Goal: Task Accomplishment & Management: Manage account settings

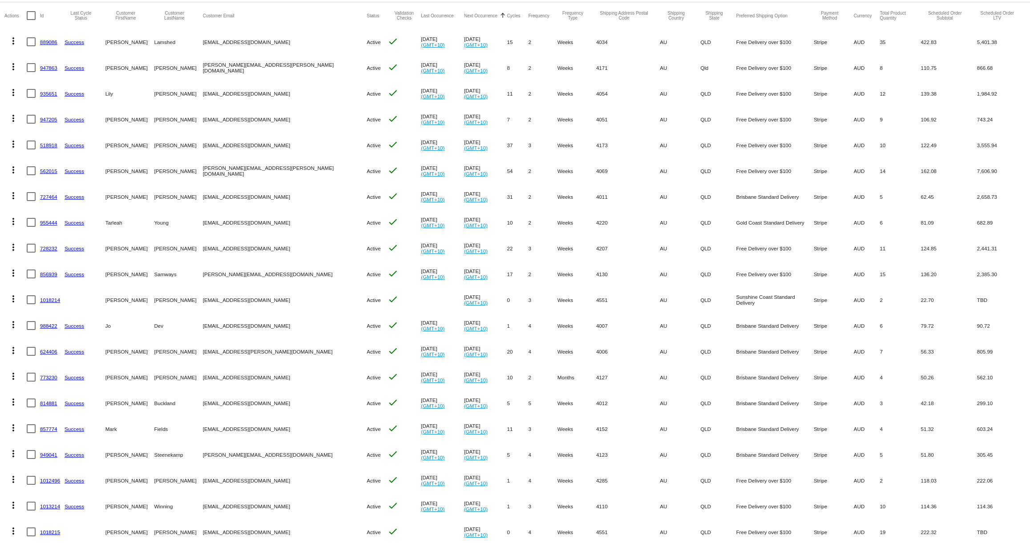
scroll to position [109, 0]
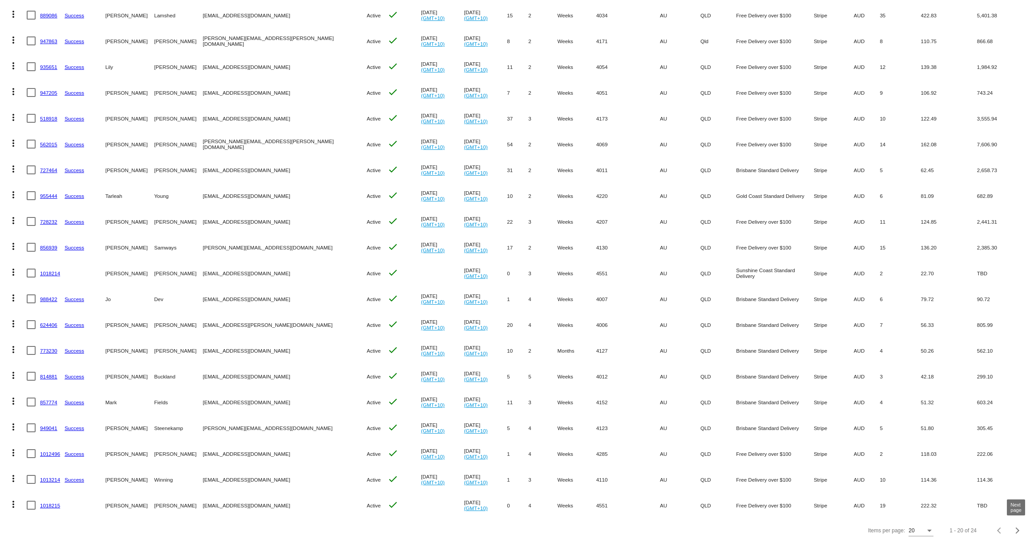
click at [1021, 532] on span "Next page" at bounding box center [1017, 530] width 18 height 4
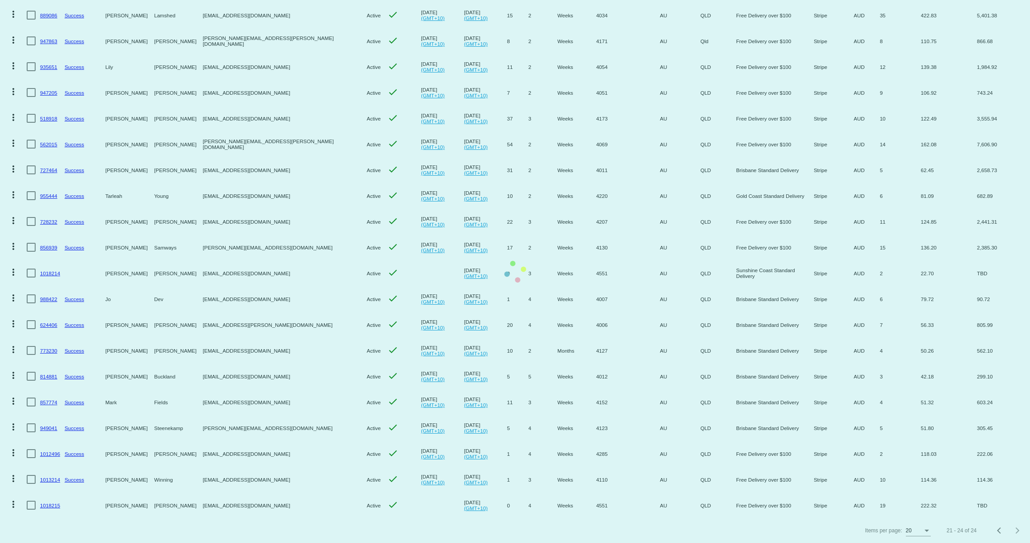
scroll to position [0, 0]
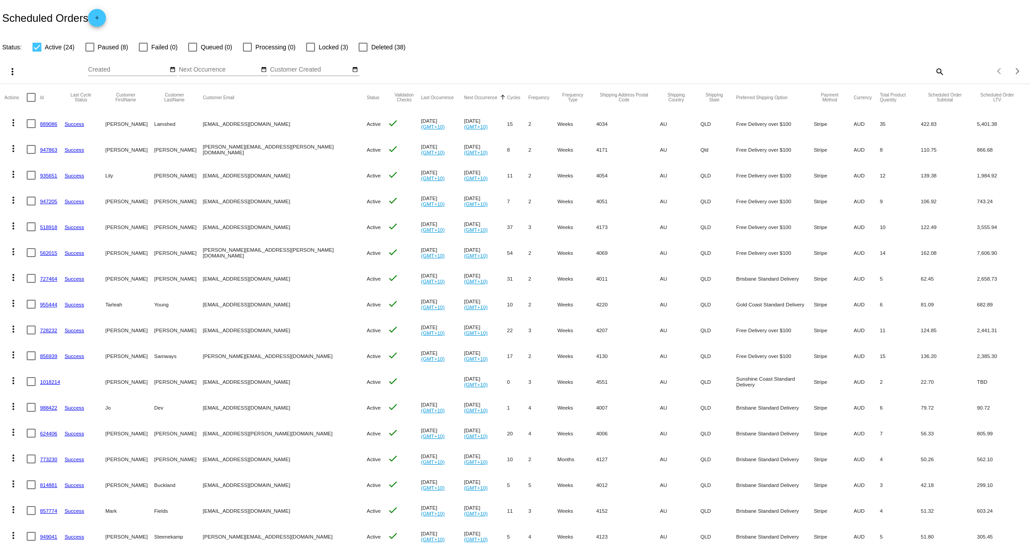
scroll to position [109, 0]
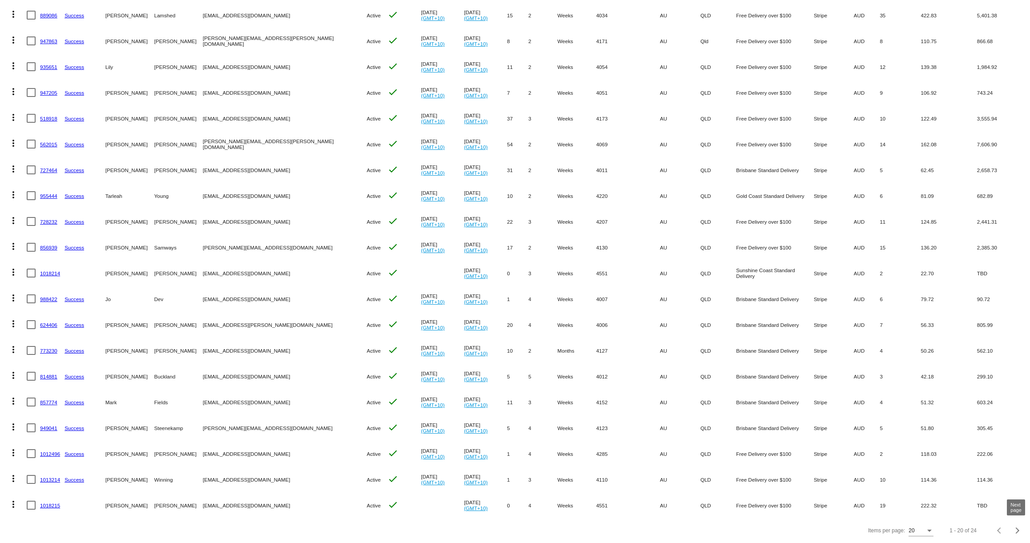
click at [1018, 530] on div "Next page" at bounding box center [1016, 531] width 6 height 6
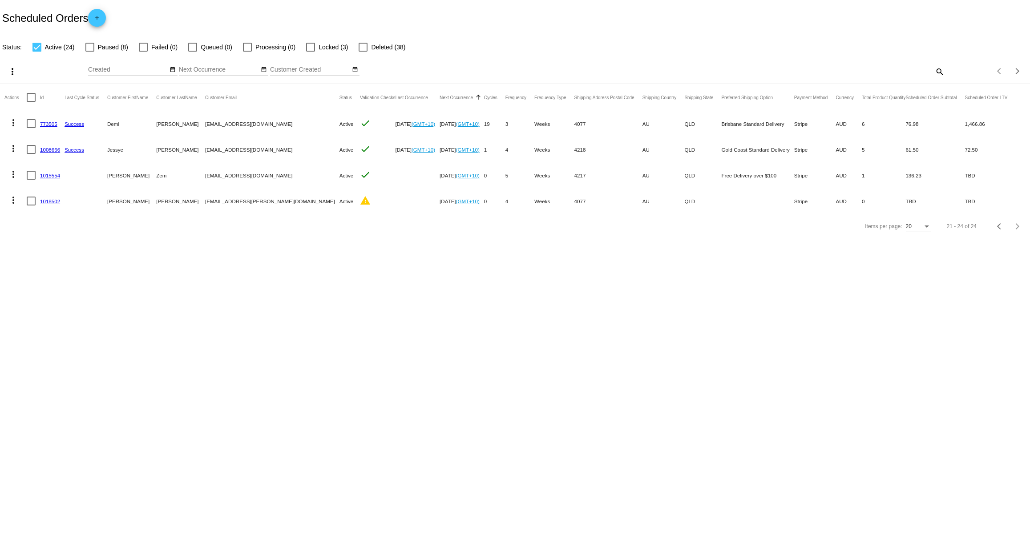
scroll to position [0, 0]
click at [49, 149] on link "1008666" at bounding box center [50, 150] width 20 height 6
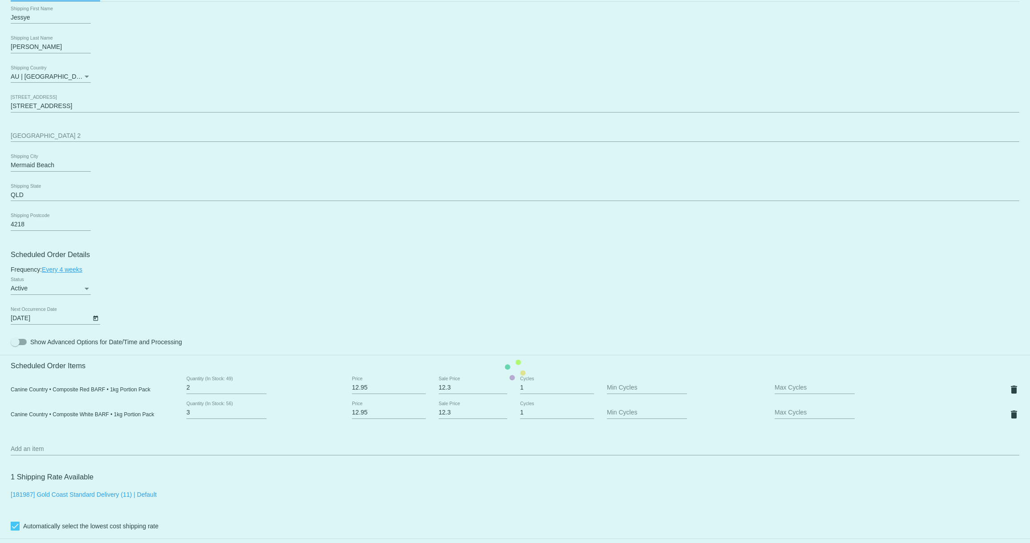
scroll to position [301, 0]
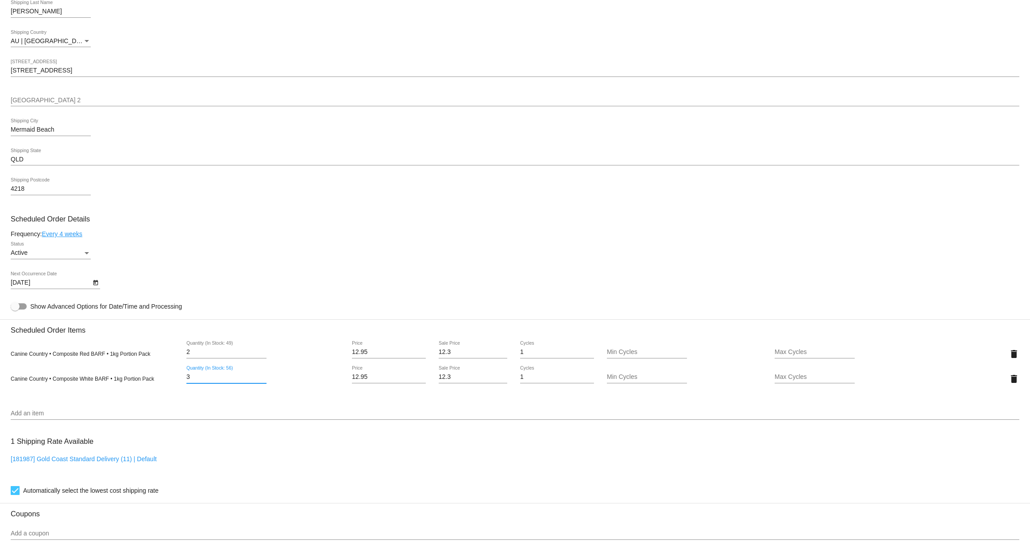
drag, startPoint x: 194, startPoint y: 384, endPoint x: 171, endPoint y: 383, distance: 23.2
click at [171, 383] on div "Canine Country • Composite White BARF • 1kg Portion Pack 3 Quantity (In Stock: …" at bounding box center [515, 378] width 1008 height 25
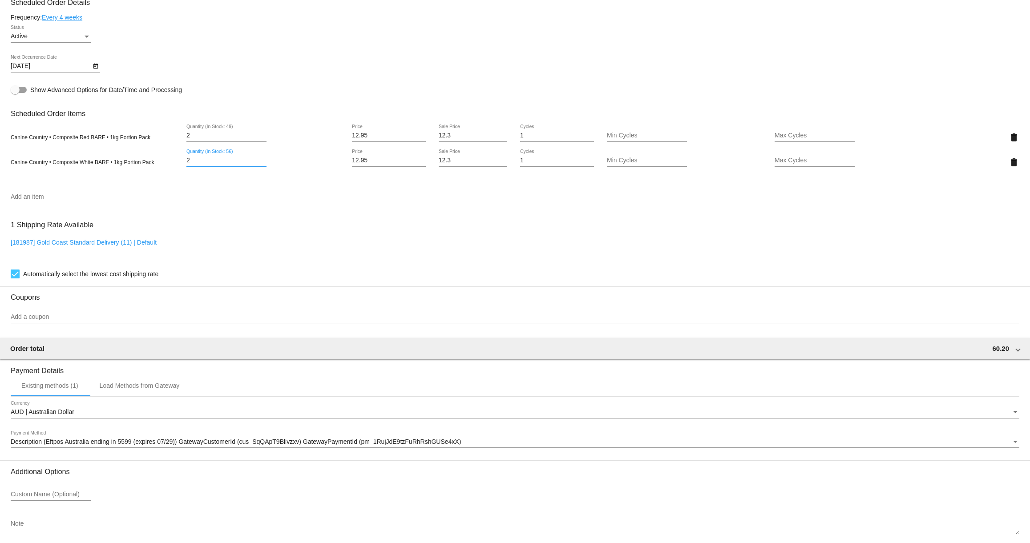
scroll to position [518, 0]
type input "2"
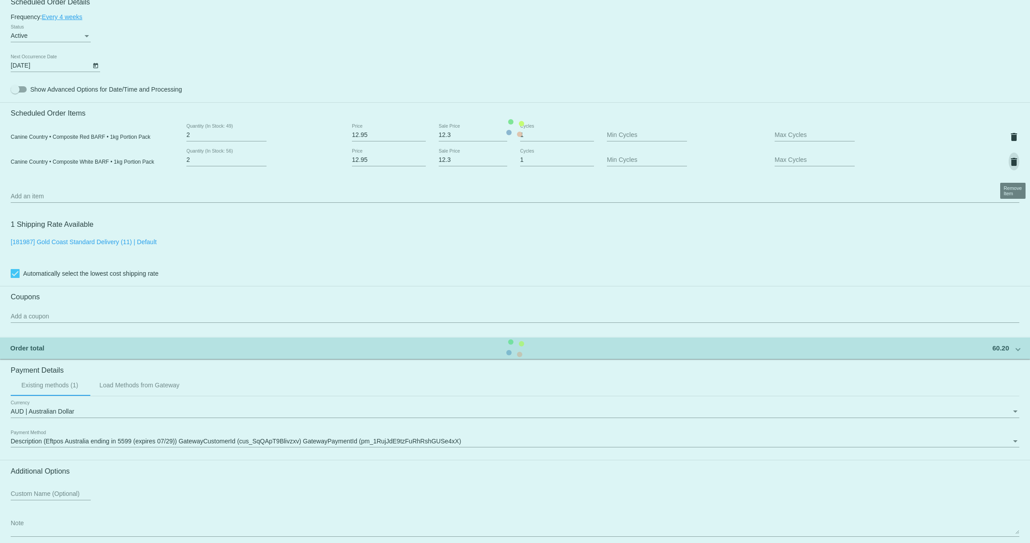
scroll to position [568, 0]
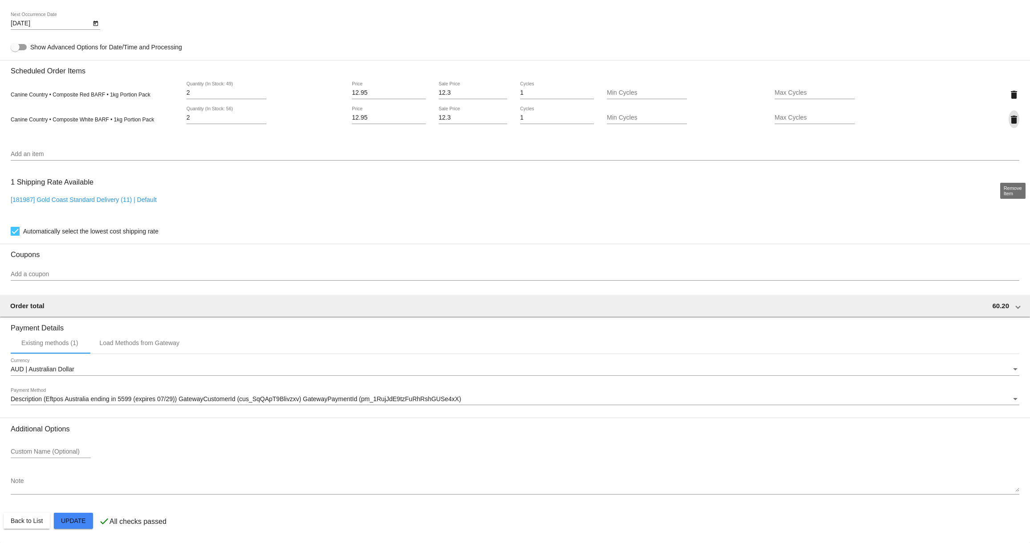
click at [85, 522] on mat-card "Customer 6997908: Jessye Marshall jessyelena@proton.me Customer Shipping Enter …" at bounding box center [515, 86] width 1030 height 914
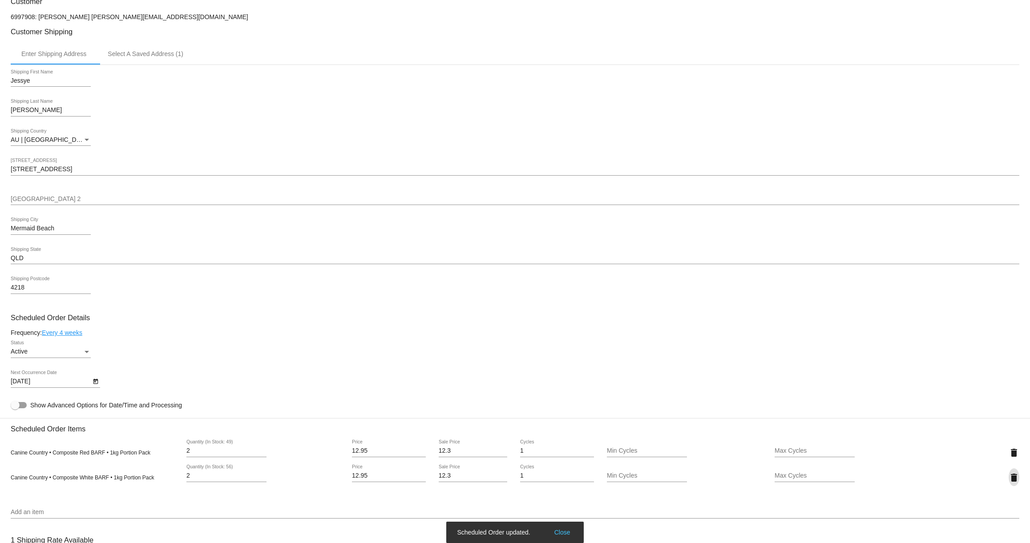
scroll to position [0, 0]
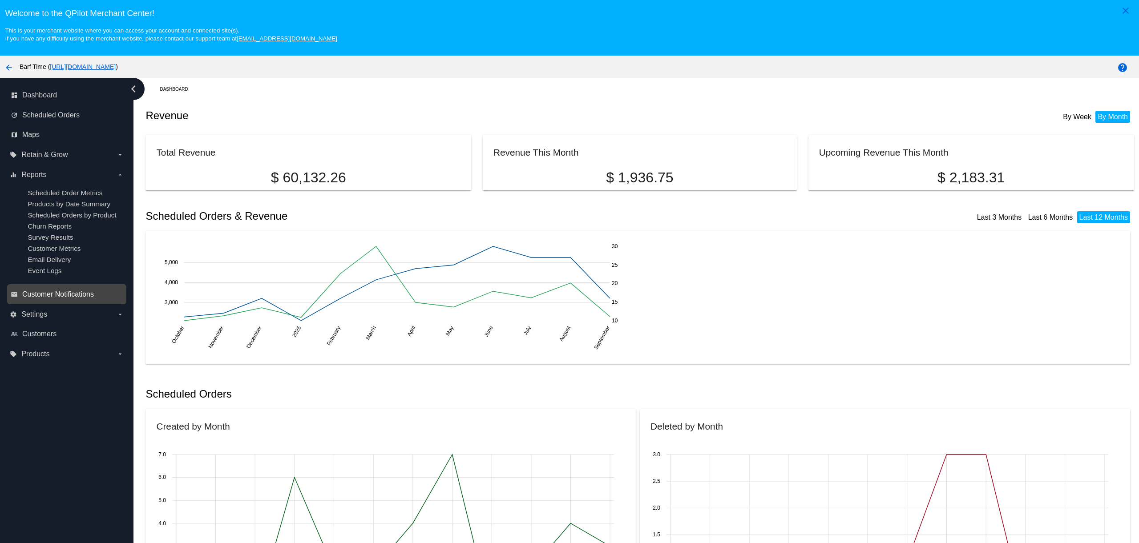
click at [42, 298] on span "Customer Notifications" at bounding box center [58, 294] width 72 height 8
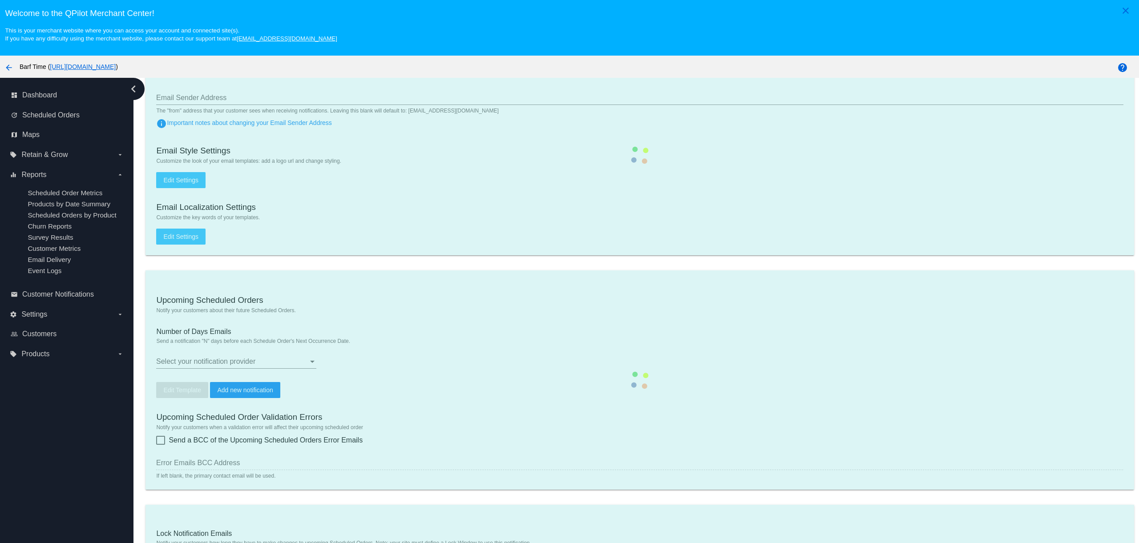
type input "[EMAIL_ADDRESS][DOMAIN_NAME]"
checkbox input "true"
type input "2"
checkbox input "true"
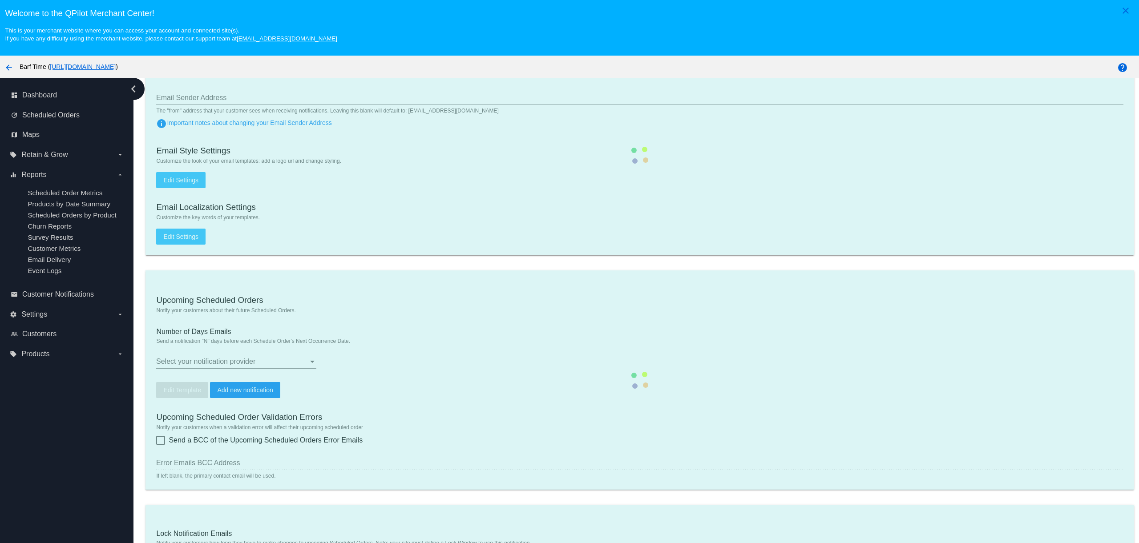
checkbox input "true"
type input "[EMAIL_ADDRESS][DOMAIN_NAME]"
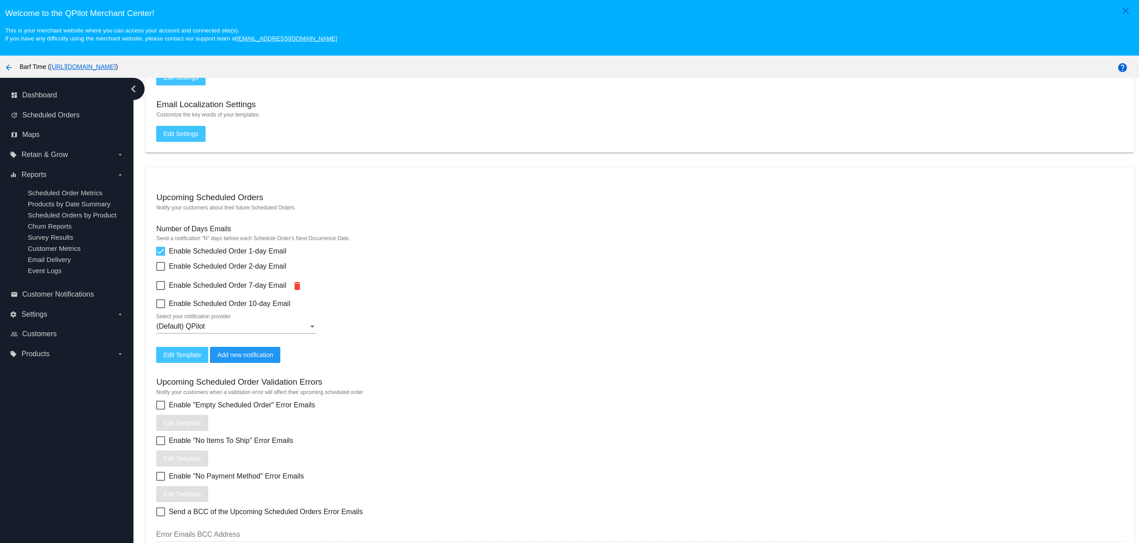
scroll to position [233, 0]
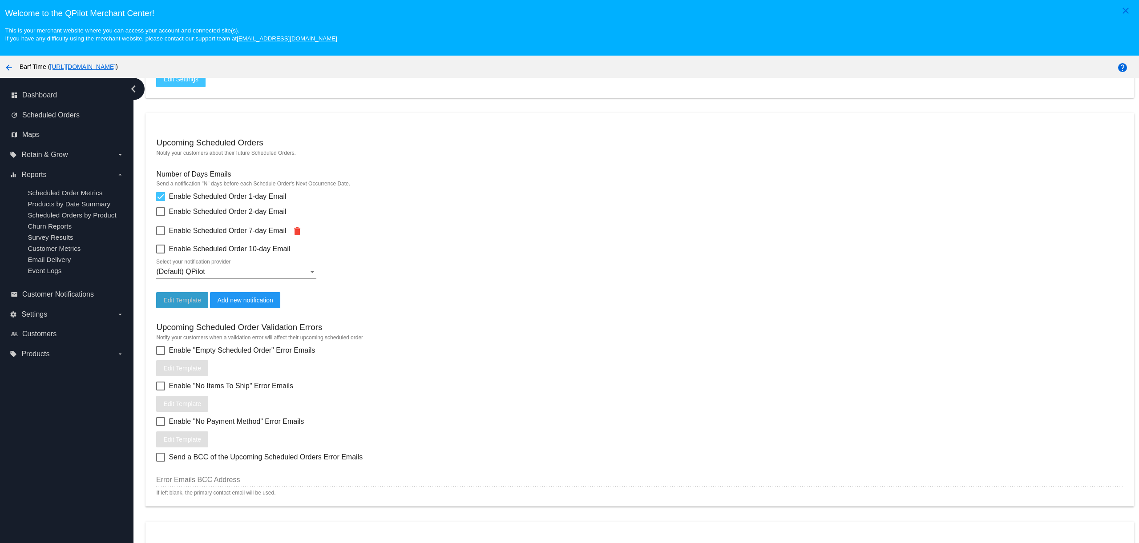
click at [184, 308] on button "Edit Template" at bounding box center [182, 300] width 52 height 16
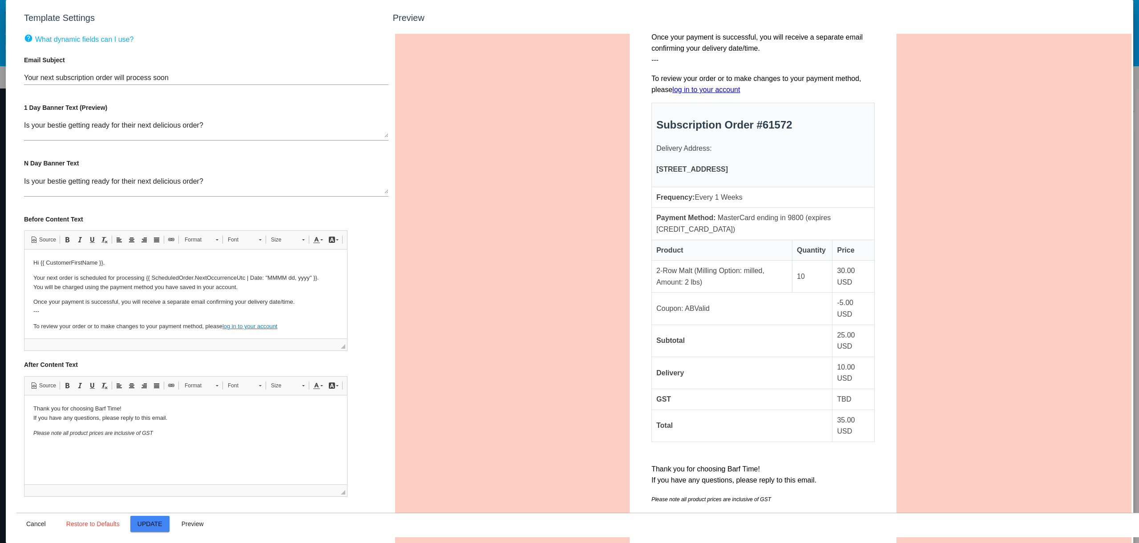
scroll to position [0, 0]
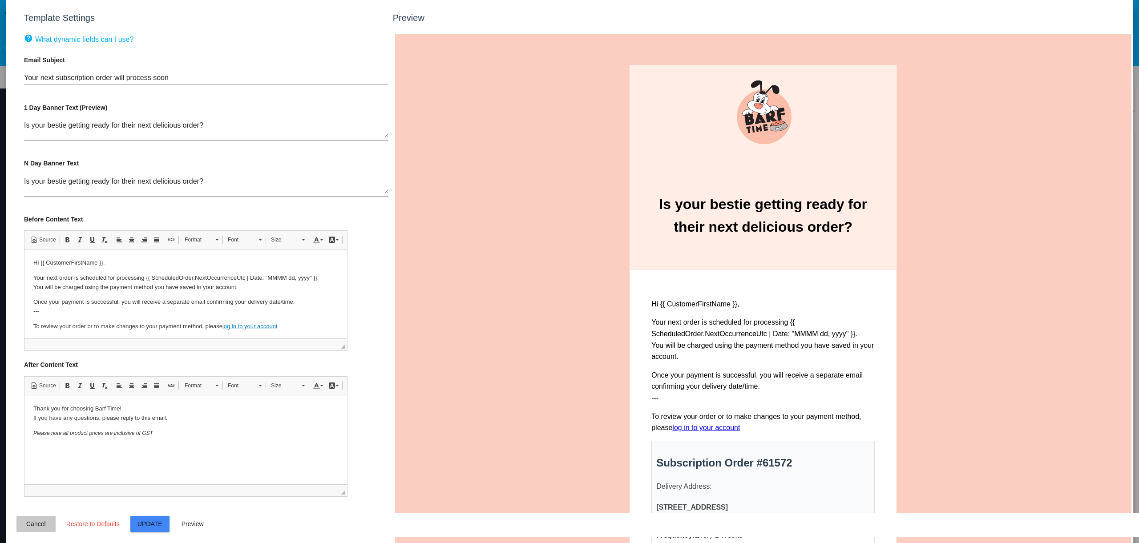
click at [24, 528] on button "Cancel" at bounding box center [35, 524] width 39 height 16
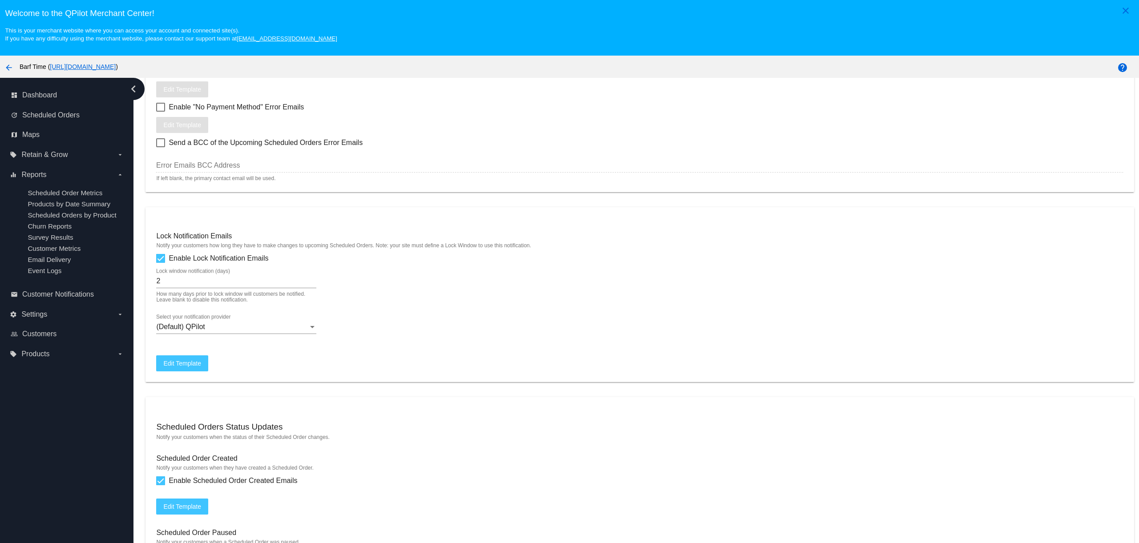
scroll to position [565, 0]
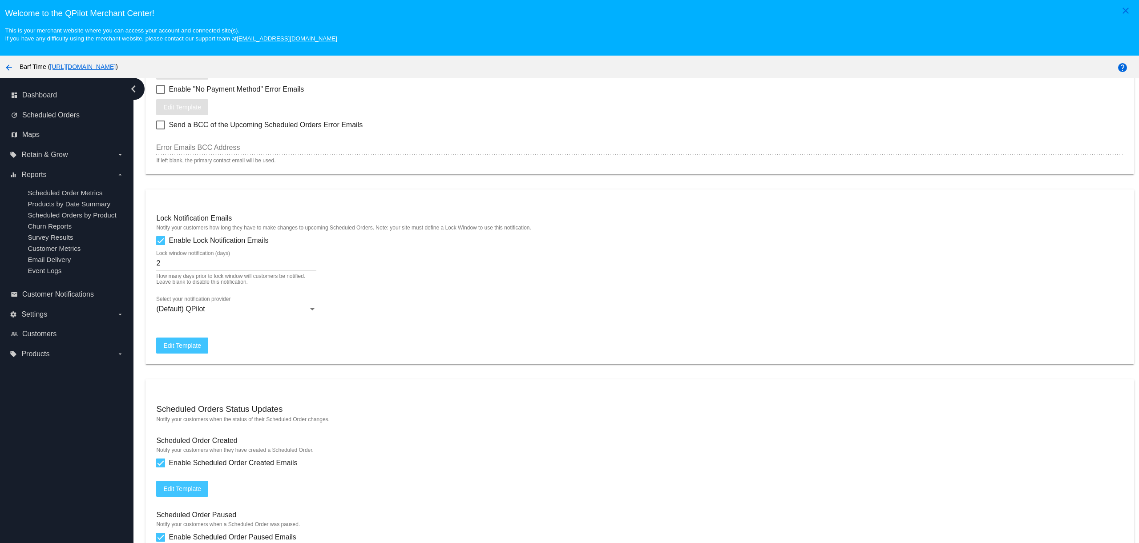
click at [177, 349] on span "Edit Template" at bounding box center [182, 345] width 38 height 7
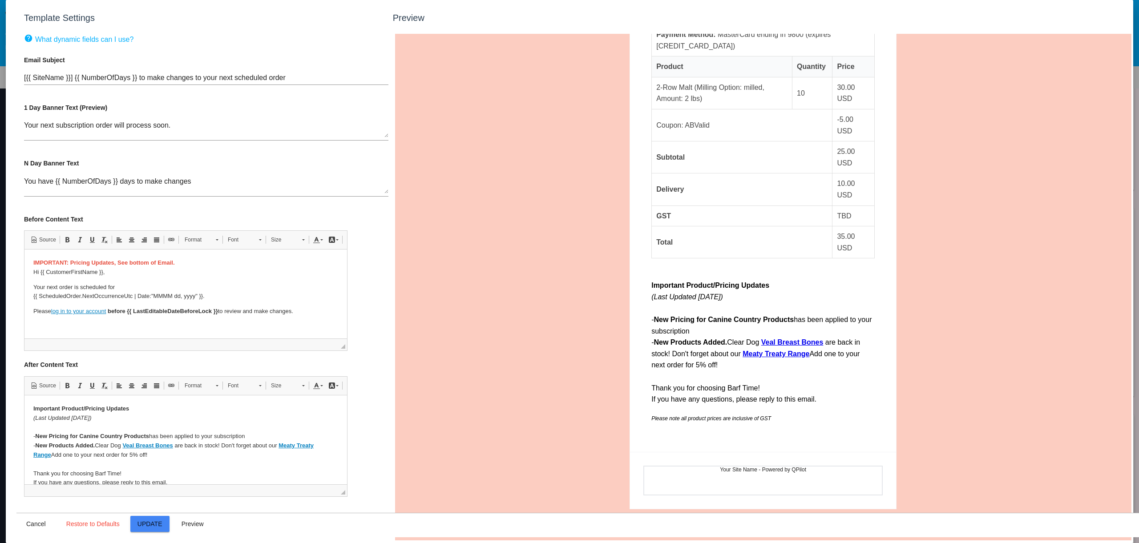
scroll to position [469, 0]
drag, startPoint x: 72, startPoint y: 418, endPoint x: 97, endPoint y: 415, distance: 25.1
click at [91, 415] on em "(Last Updated [DATE])" at bounding box center [62, 417] width 58 height 7
drag, startPoint x: 38, startPoint y: 436, endPoint x: 80, endPoint y: 436, distance: 42.3
click at [80, 436] on strong "New Pricing for Canine Country Products" at bounding box center [92, 435] width 114 height 7
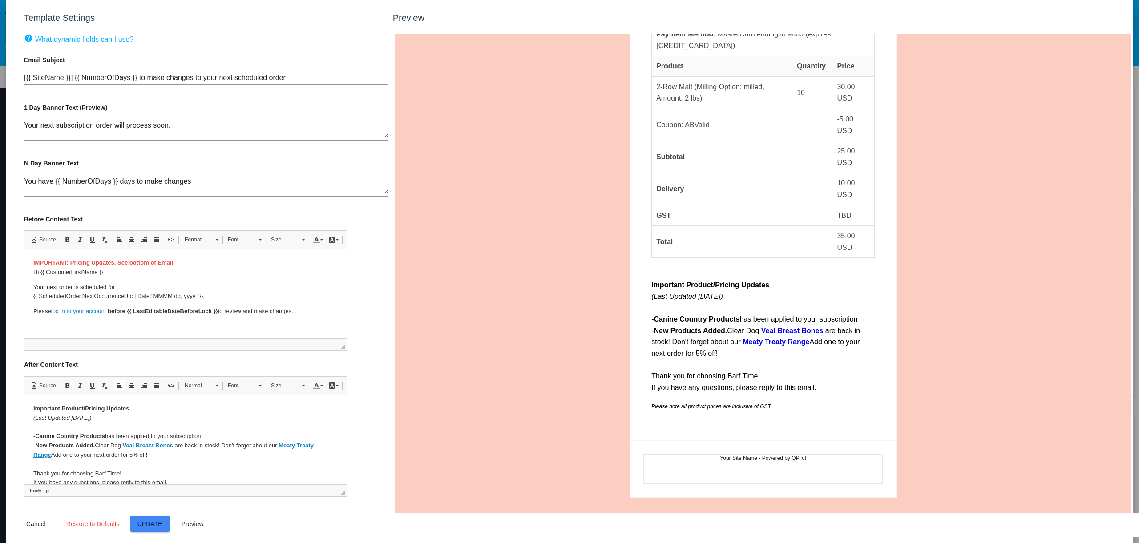
drag, startPoint x: 81, startPoint y: 435, endPoint x: 203, endPoint y: 435, distance: 122.8
click at [203, 435] on p "Important Product/Pricing Updates (Last Updated [DATE]) - Canine Country Produc…" at bounding box center [185, 445] width 305 height 83
drag, startPoint x: 81, startPoint y: 437, endPoint x: 197, endPoint y: 434, distance: 116.1
click at [197, 434] on p "Important Product/Pricing Updates (Last Updated [DATE]) - Canine Country Full B…" at bounding box center [185, 445] width 305 height 83
drag, startPoint x: 97, startPoint y: 444, endPoint x: 165, endPoint y: 454, distance: 68.7
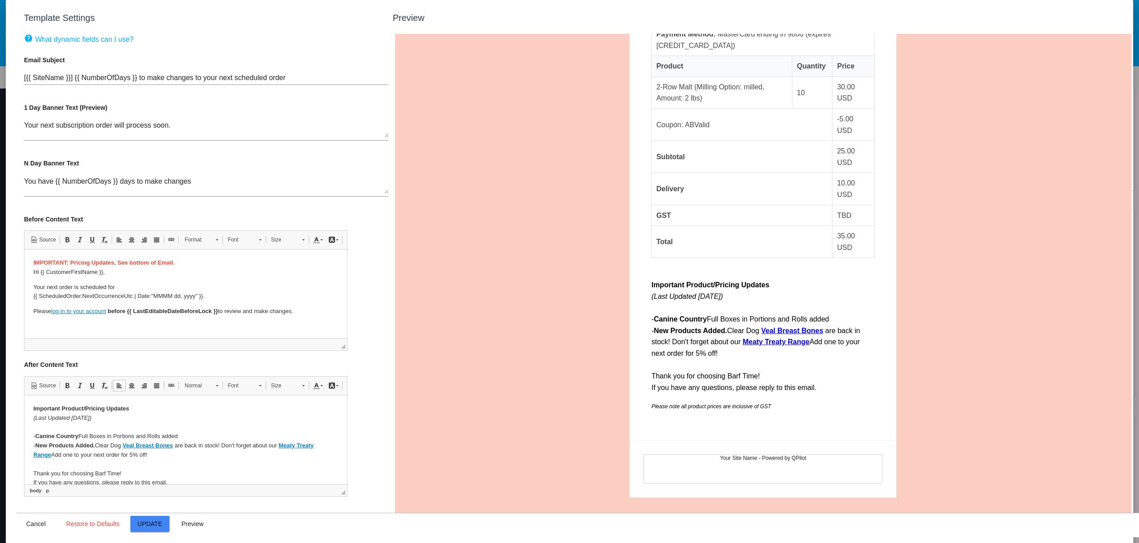
click at [165, 454] on p "Important Product/Pricing Updates (Last Updated [DATE]) - Canine Country Full B…" at bounding box center [185, 445] width 305 height 83
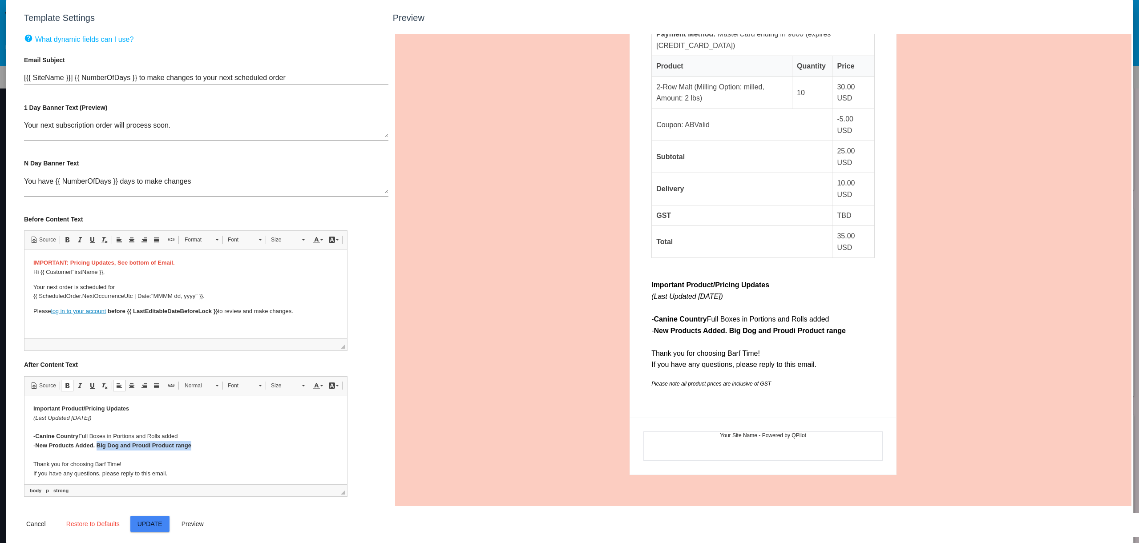
drag, startPoint x: 97, startPoint y: 443, endPoint x: 209, endPoint y: 447, distance: 112.6
click at [209, 447] on p "Important Product/Pricing Updates (Last Updated [DATE]) - Canine Country Full B…" at bounding box center [185, 441] width 305 height 74
click at [145, 443] on p "Important Product/Pricing Updates (Last Updated [DATE]) - Canine Country Full B…" at bounding box center [185, 441] width 305 height 74
click at [153, 446] on p "Important Product/Pricing Updates (Last Updated [DATE]) - Canine Country Full B…" at bounding box center [185, 441] width 305 height 74
click at [186, 445] on p "Important Product/Pricing Updates (Last Updated [DATE]) - Canine Country Full B…" at bounding box center [185, 441] width 305 height 74
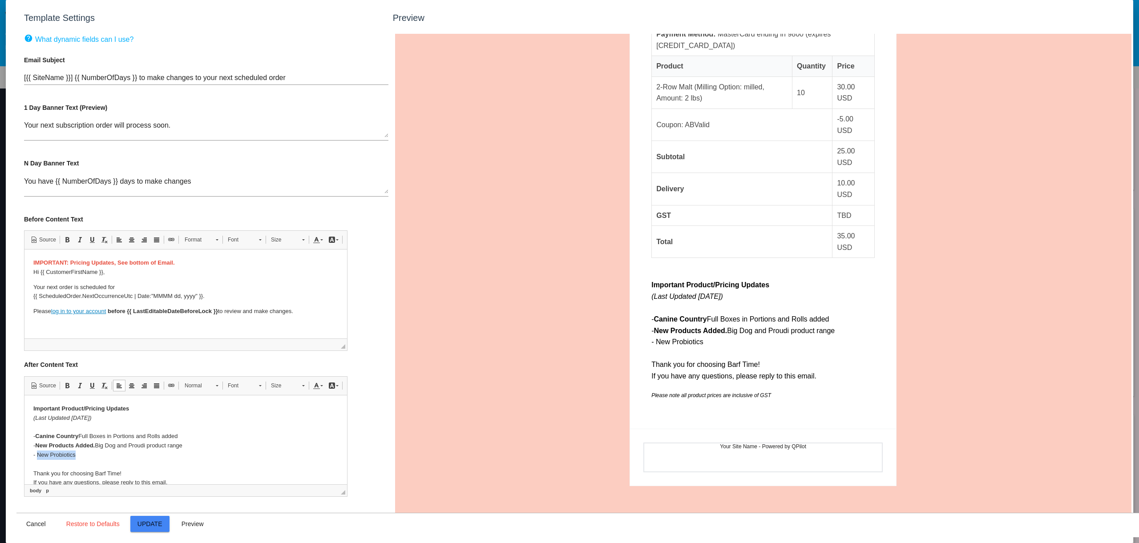
drag, startPoint x: 76, startPoint y: 457, endPoint x: 37, endPoint y: 455, distance: 38.8
click at [37, 455] on p "Important Product/Pricing Updates (Last Updated [DATE]) - Canine Country Full B…" at bounding box center [185, 445] width 305 height 83
click at [100, 458] on p "Important Product/Pricing Updates (Last Updated [DATE]) - Canine Country Full B…" at bounding box center [185, 445] width 305 height 83
drag, startPoint x: 79, startPoint y: 455, endPoint x: 114, endPoint y: 455, distance: 34.7
click at [114, 455] on p "Important Product/Pricing Updates (Last Updated [DATE]) - Canine Country Full B…" at bounding box center [185, 445] width 305 height 83
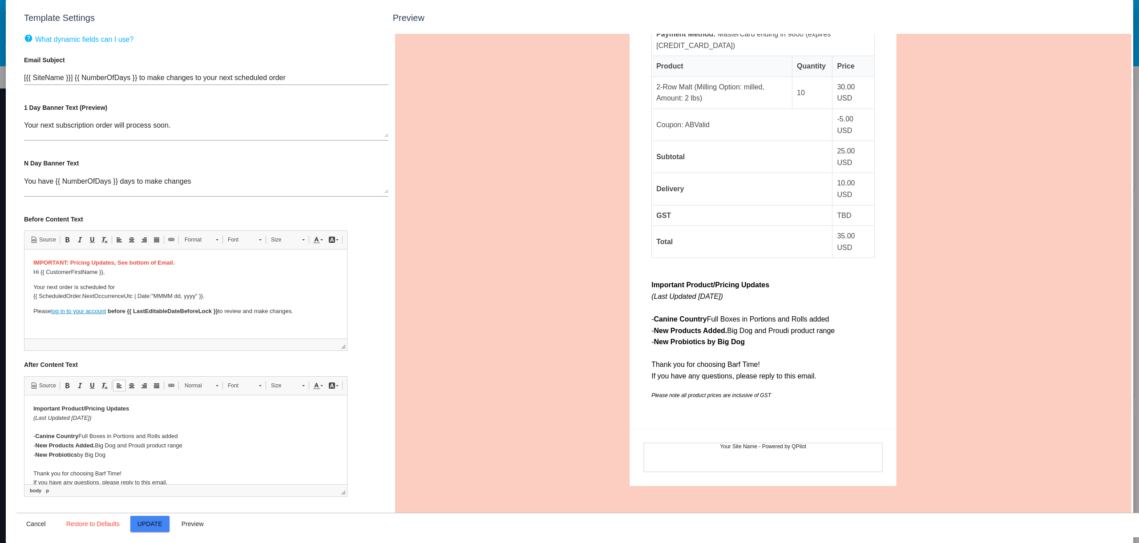
click at [121, 454] on p "Important Product/Pricing Updates (Last Updated [DATE]) - Canine Country Full B…" at bounding box center [185, 445] width 305 height 83
drag, startPoint x: 100, startPoint y: 445, endPoint x: 117, endPoint y: 444, distance: 17.8
click at [117, 444] on p "Important Product/Pricing Updates (Last Updated [DATE]) - Canine Country Full B…" at bounding box center [185, 445] width 305 height 83
click at [106, 445] on p "Important Product/Pricing Updates (Last Updated [DATE]) - Canine Country Full B…" at bounding box center [185, 445] width 305 height 83
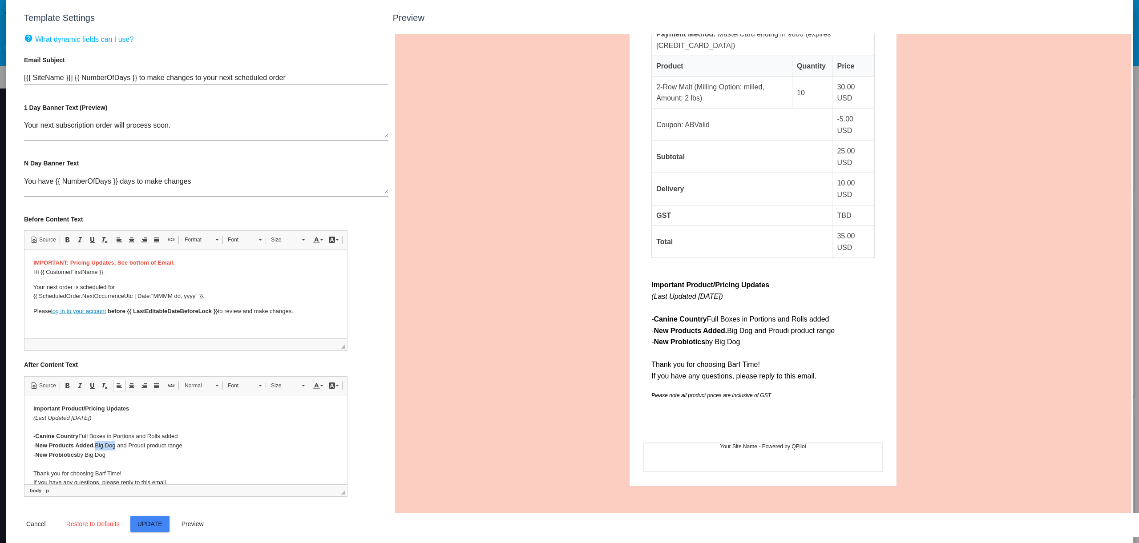
drag, startPoint x: 98, startPoint y: 445, endPoint x: 125, endPoint y: 437, distance: 28.7
click at [117, 447] on p "Important Product/Pricing Updates (Last Updated [DATE]) - Canine Country Full B…" at bounding box center [185, 445] width 305 height 83
click at [173, 385] on span at bounding box center [171, 385] width 7 height 7
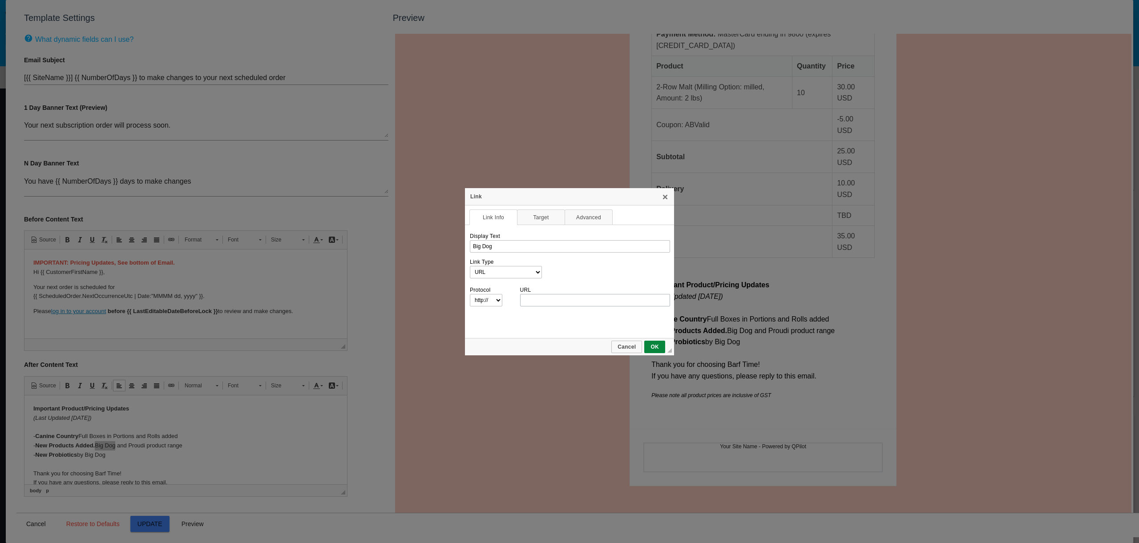
click at [538, 300] on input "URL" at bounding box center [595, 300] width 150 height 12
type input "[DOMAIN_NAME][URL]"
select select "https://"
type input "[DOMAIN_NAME][URL]"
click at [657, 342] on link "OK" at bounding box center [654, 347] width 21 height 12
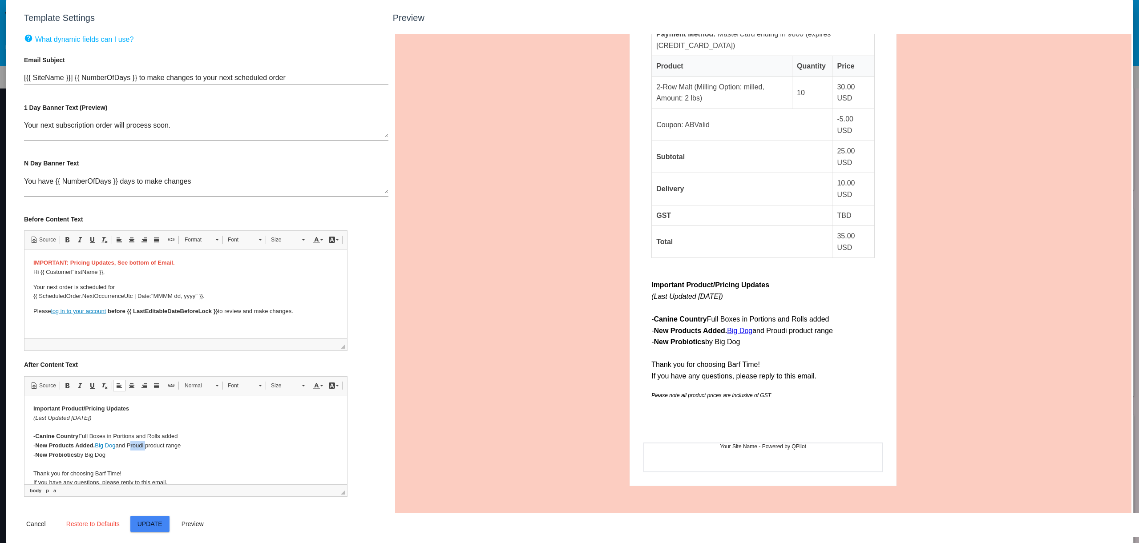
drag, startPoint x: 131, startPoint y: 444, endPoint x: 135, endPoint y: 473, distance: 29.2
click at [148, 443] on p "Important Product/Pricing Updates (Last Updated [DATE]) - Canine Country Full B…" at bounding box center [185, 445] width 305 height 83
click at [169, 384] on span at bounding box center [171, 385] width 7 height 7
select select "http://"
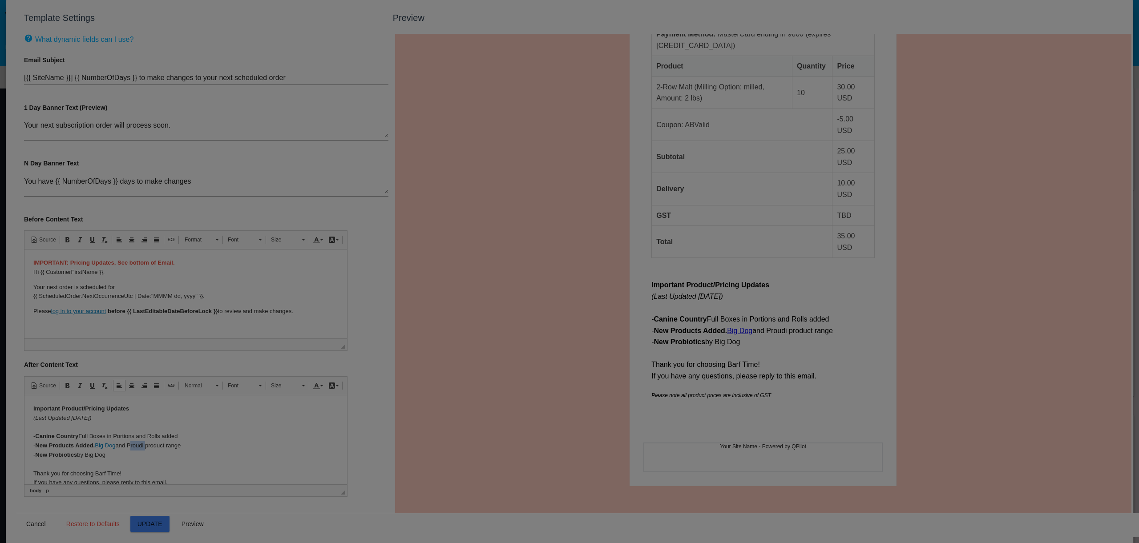
type input "Proudi"
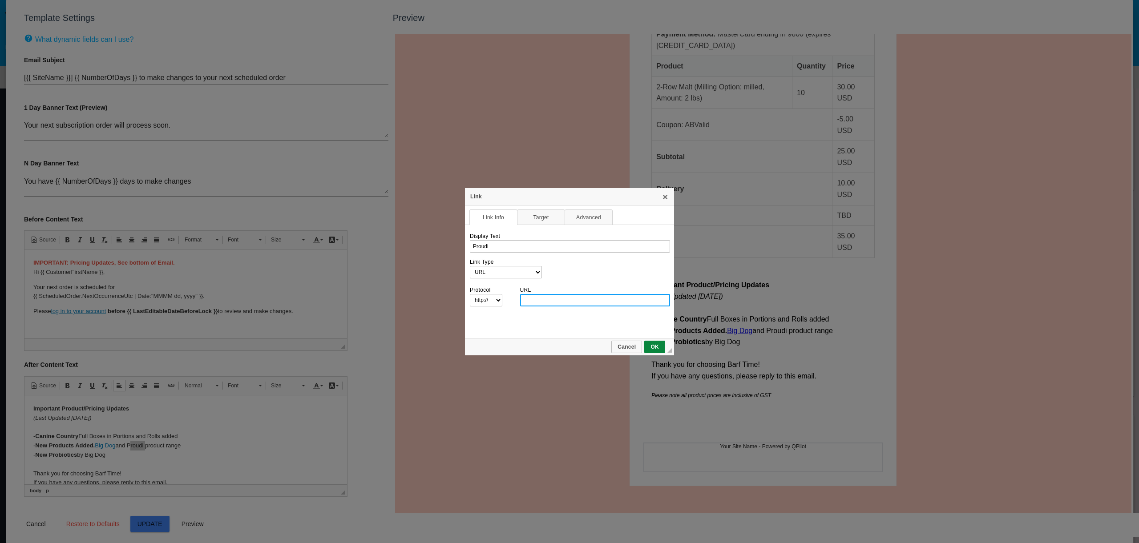
click at [532, 299] on input "URL" at bounding box center [595, 300] width 150 height 12
paste input "[DOMAIN_NAME][URL]"
type input "[DOMAIN_NAME][URL]"
click at [499, 299] on select "http://‎ https://‎ ftp://‎ news://‎ <other>" at bounding box center [485, 300] width 33 height 12
select select "https://"
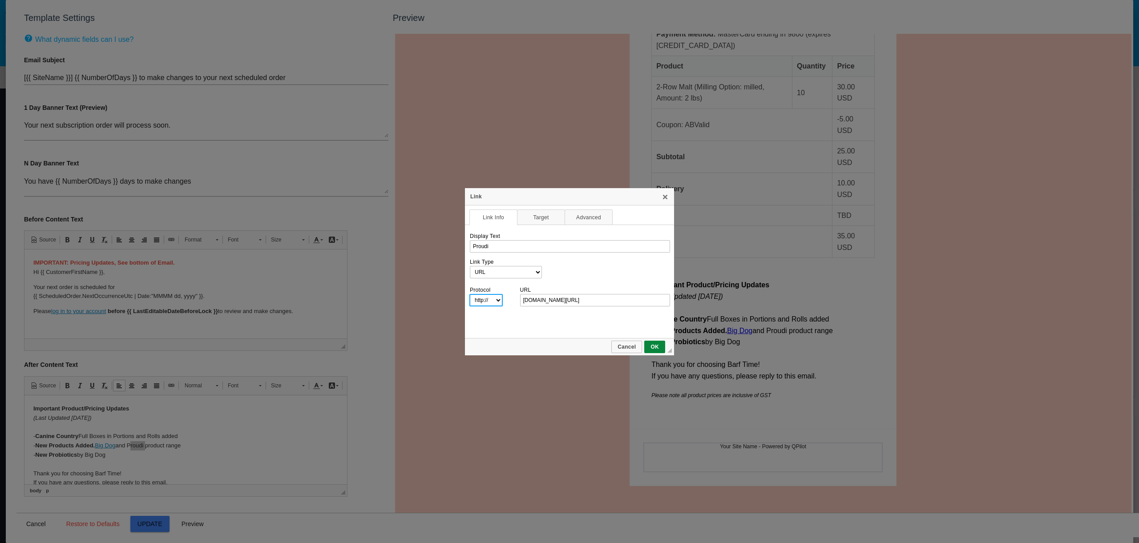
click at [469, 294] on select "http://‎ https://‎ ftp://‎ news://‎ <other>" at bounding box center [485, 300] width 33 height 12
click at [653, 346] on span "OK" at bounding box center [654, 347] width 19 height 6
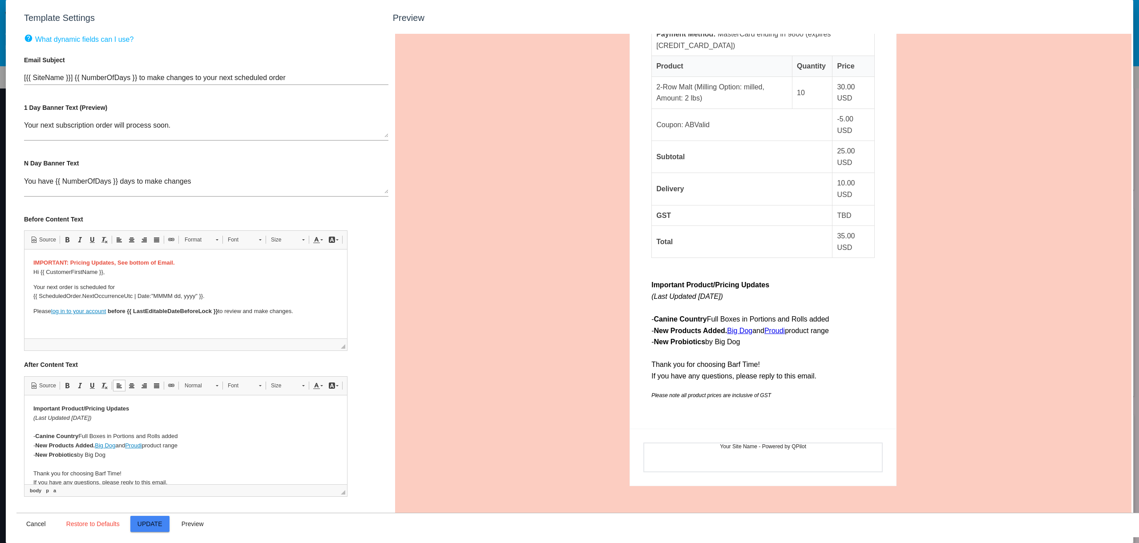
click at [110, 445] on link "Big Dog" at bounding box center [104, 445] width 20 height 7
click at [109, 446] on link "Big Dog" at bounding box center [104, 445] width 20 height 7
drag, startPoint x: 98, startPoint y: 444, endPoint x: 140, endPoint y: 477, distance: 52.9
click at [115, 445] on link "Big Dog" at bounding box center [104, 445] width 20 height 7
click at [175, 387] on link "Link Keyboard shortcut Command+L" at bounding box center [171, 386] width 12 height 12
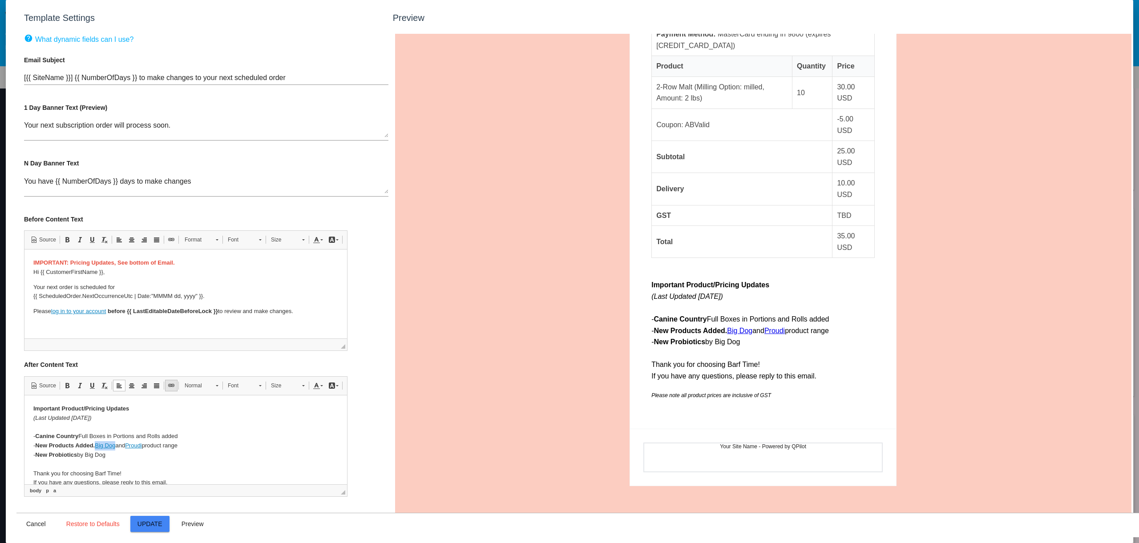
select select "http://"
type input "Big Dog"
select select "https://"
type input "[DOMAIN_NAME][URL]"
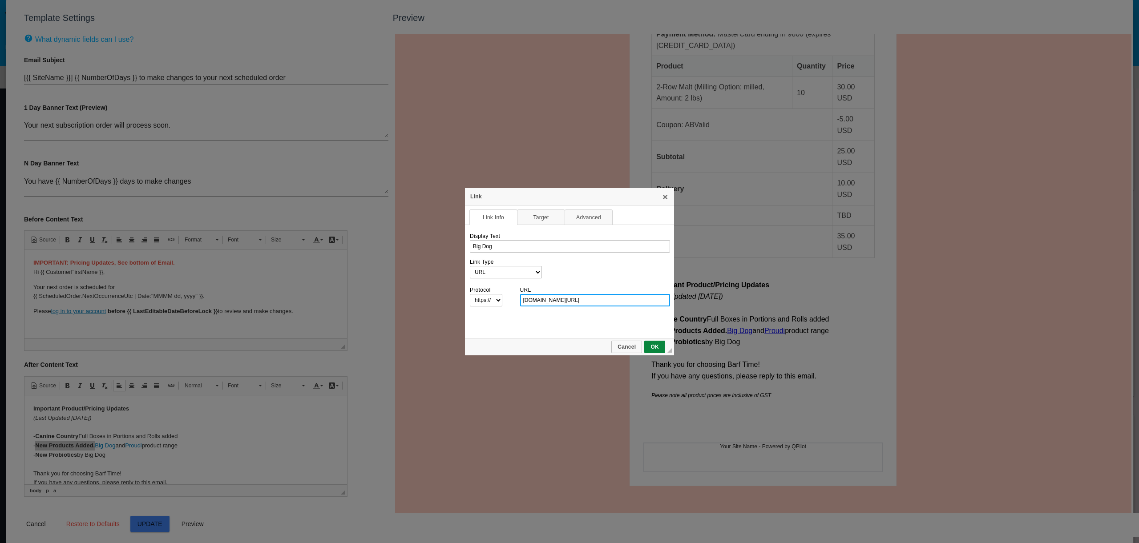
click at [580, 299] on input "[DOMAIN_NAME][URL]" at bounding box center [595, 300] width 150 height 12
click at [650, 345] on span "OK" at bounding box center [654, 347] width 19 height 6
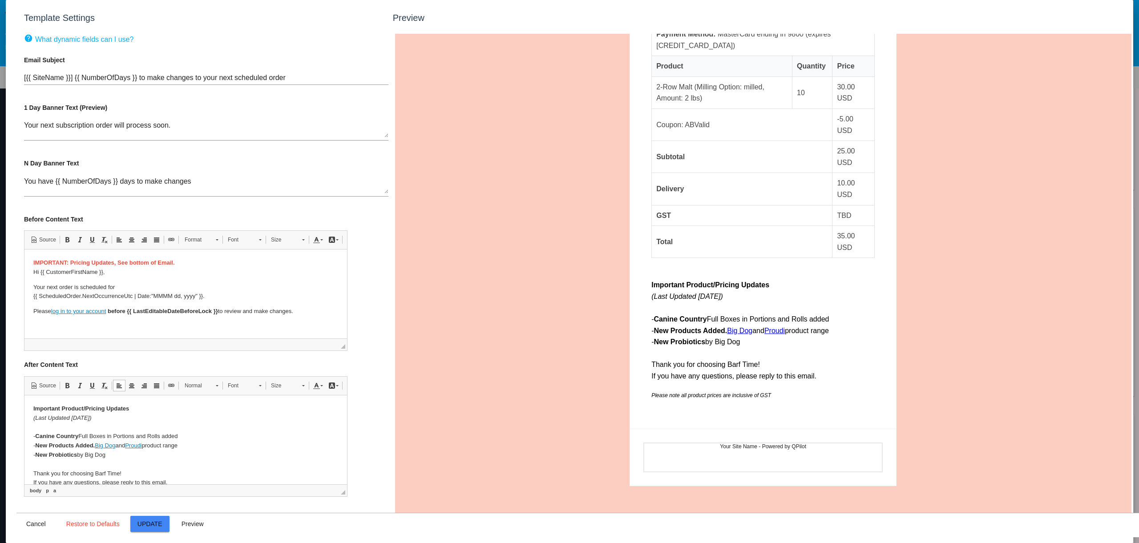
click at [189, 443] on p "Important Product/Pricing Updates (Last Updated [DATE]) - Canine Country Full B…" at bounding box center [185, 445] width 305 height 83
drag, startPoint x: 88, startPoint y: 457, endPoint x: 108, endPoint y: 453, distance: 20.3
click at [108, 453] on p "Important Product/Pricing Updates (Last Updated [DATE]) - Canine Country Full B…" at bounding box center [185, 445] width 305 height 83
click at [93, 455] on p "Important Product/Pricing Updates (Last Updated [DATE]) - Canine Country Full B…" at bounding box center [185, 445] width 305 height 83
drag, startPoint x: 87, startPoint y: 456, endPoint x: 114, endPoint y: 455, distance: 27.1
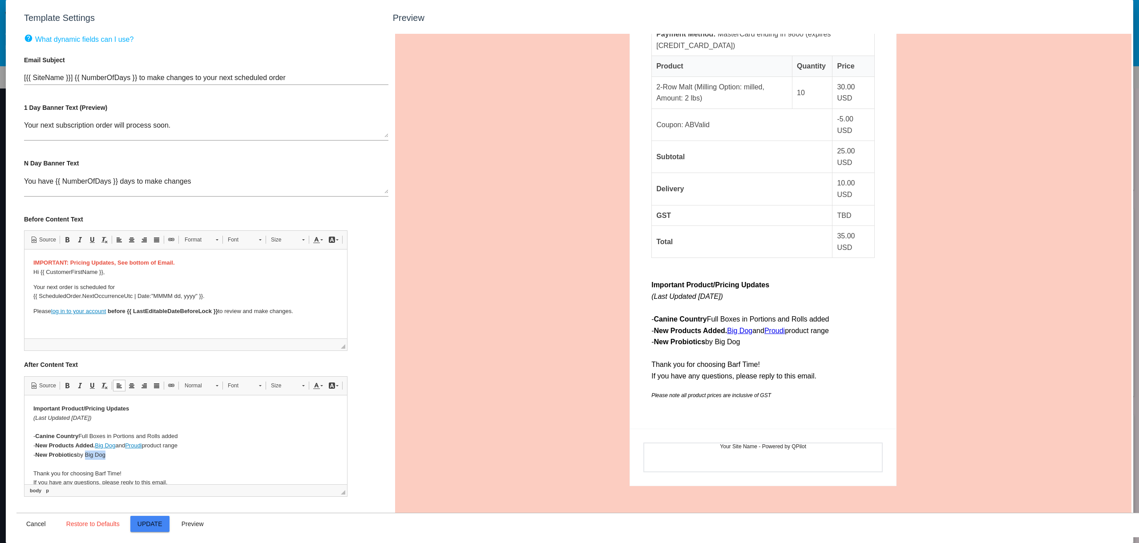
click at [114, 455] on p "Important Product/Pricing Updates (Last Updated [DATE]) - Canine Country Full B…" at bounding box center [185, 445] width 305 height 83
click at [170, 385] on span at bounding box center [171, 385] width 7 height 7
select select "http://"
type input "Big Dog"
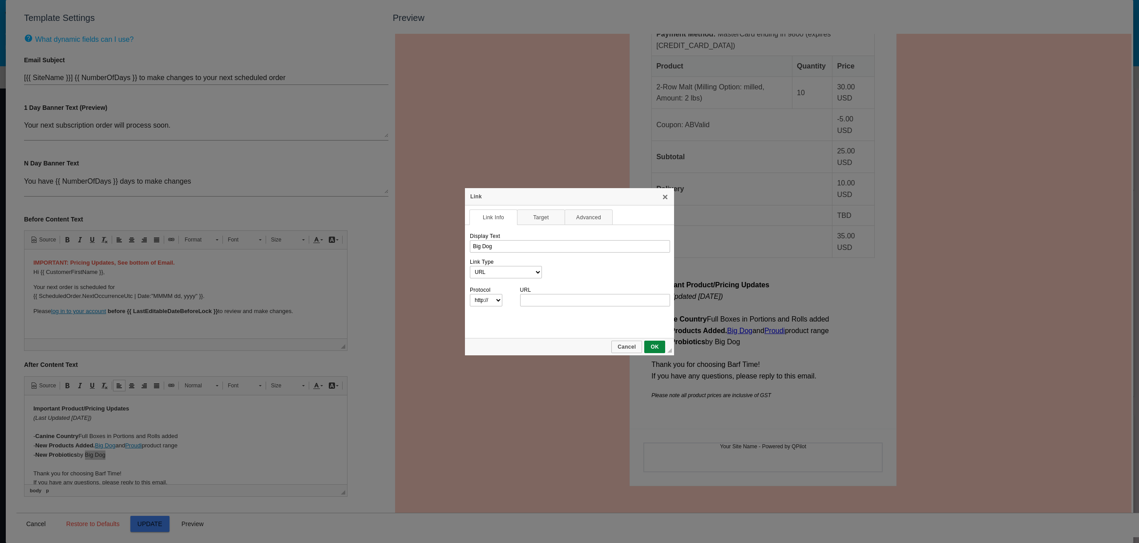
type input "[URL][DOMAIN_NAME]"
select select "https://"
type input "[DOMAIN_NAME][URL]"
click at [493, 302] on select "http://‎ https://‎ ftp://‎ news://‎ <other>" at bounding box center [485, 300] width 33 height 12
click at [469, 294] on select "http://‎ https://‎ ftp://‎ news://‎ <other>" at bounding box center [485, 300] width 33 height 12
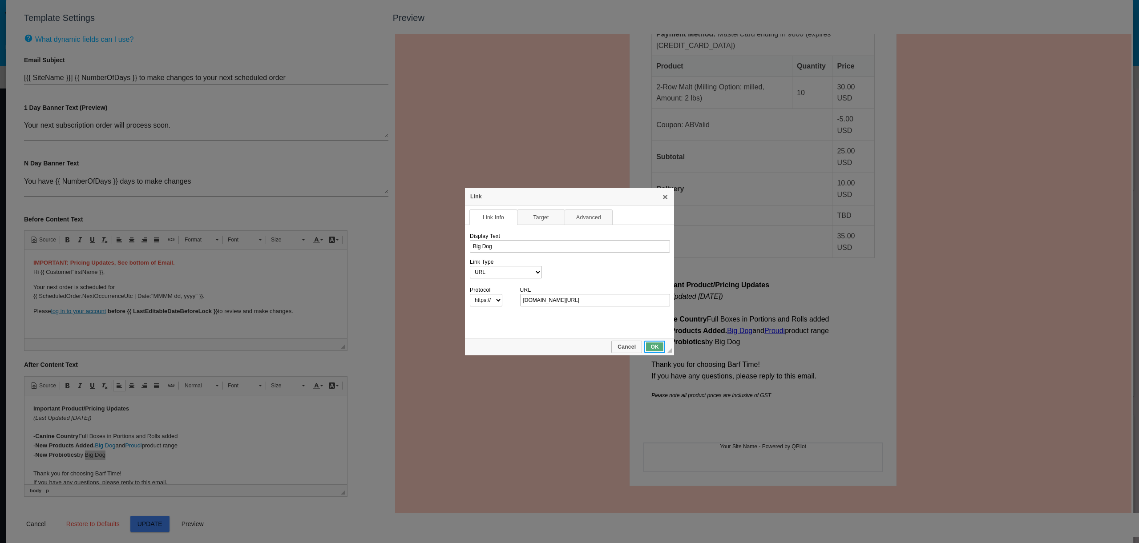
click at [656, 347] on span "OK" at bounding box center [654, 347] width 19 height 6
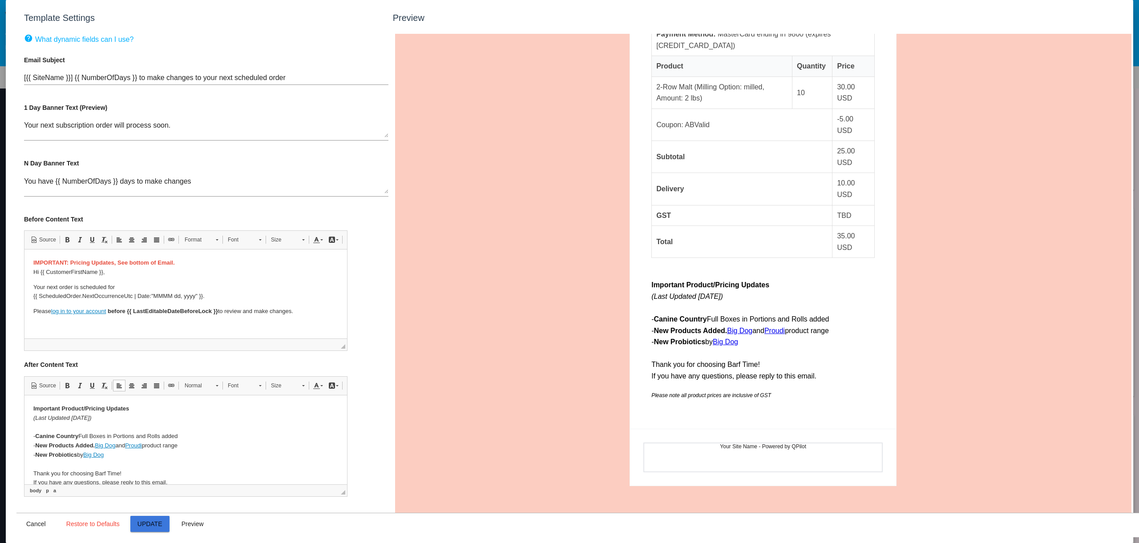
drag, startPoint x: 148, startPoint y: 521, endPoint x: 147, endPoint y: 5, distance: 515.9
click at [148, 521] on span "Update" at bounding box center [149, 523] width 25 height 7
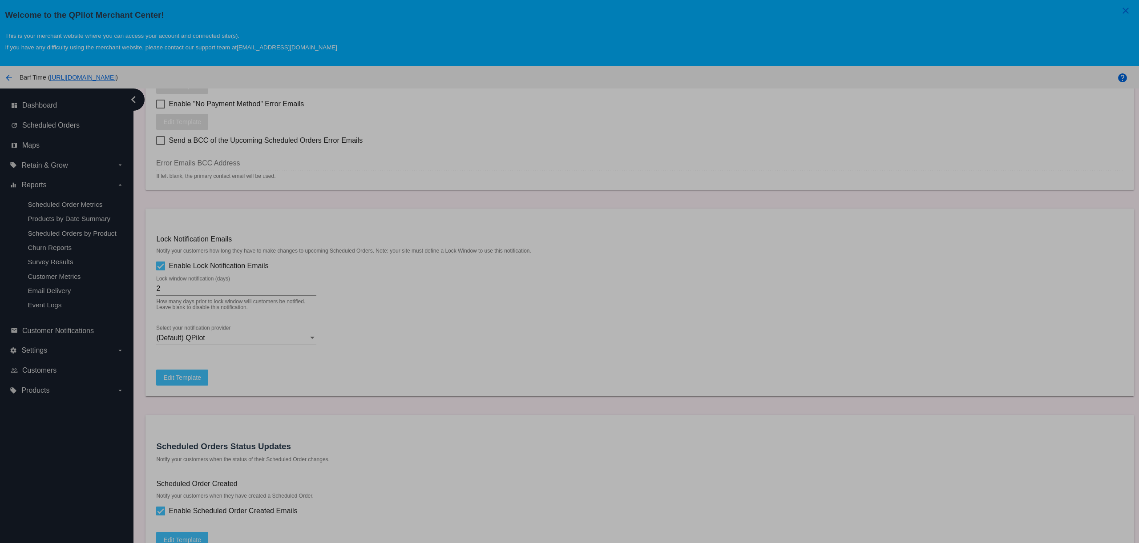
type input "[{{ [DOMAIN_NAME] }}] {{ NumberOfDays }} to make changes to your next scheduled…"
